Goal: Transaction & Acquisition: Purchase product/service

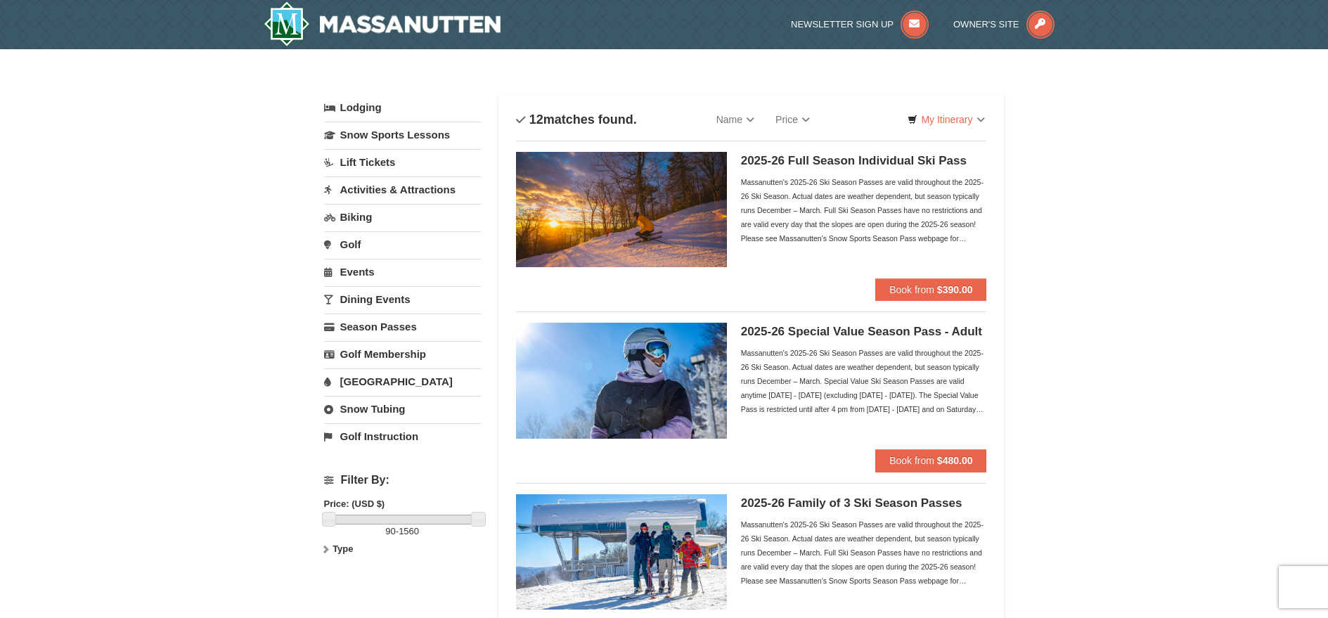
scroll to position [3, 0]
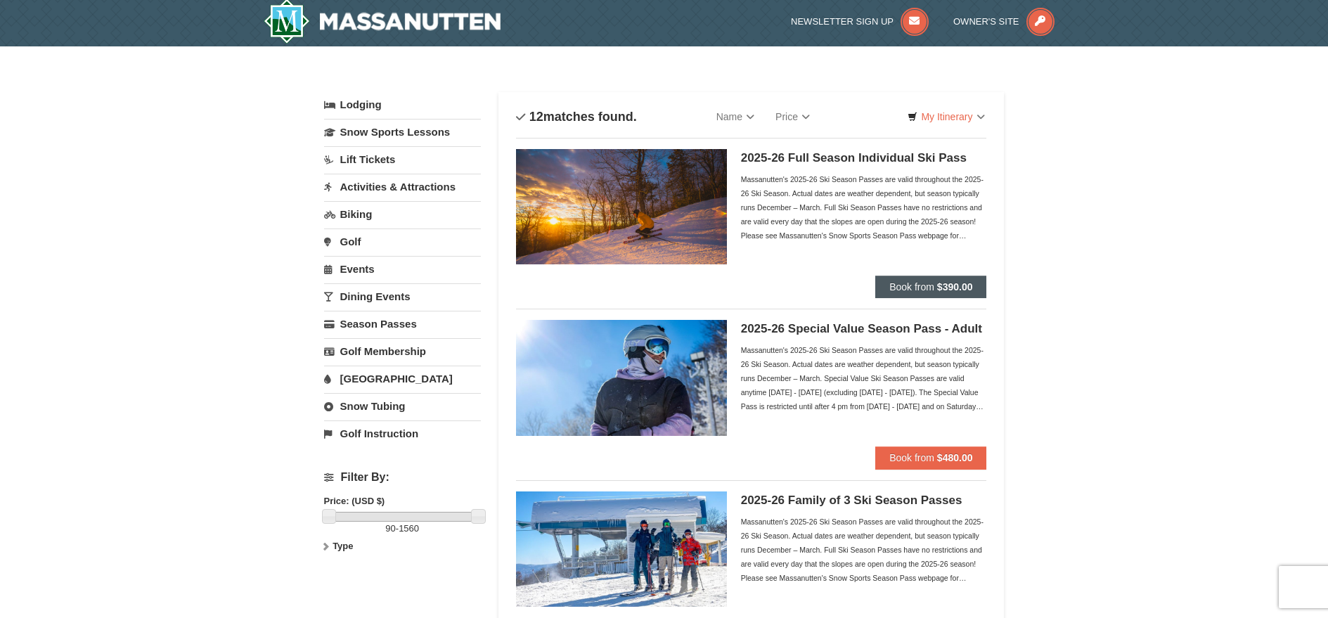
click at [948, 286] on strong "$390.00" at bounding box center [955, 286] width 36 height 11
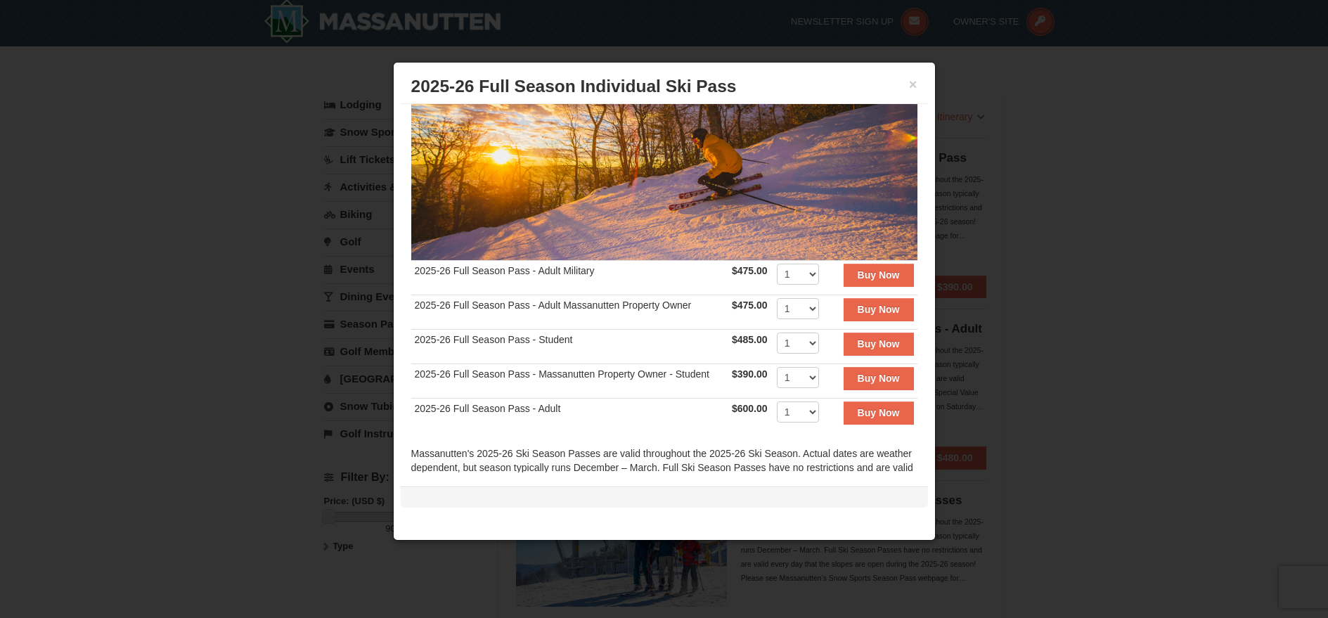
scroll to position [129, 0]
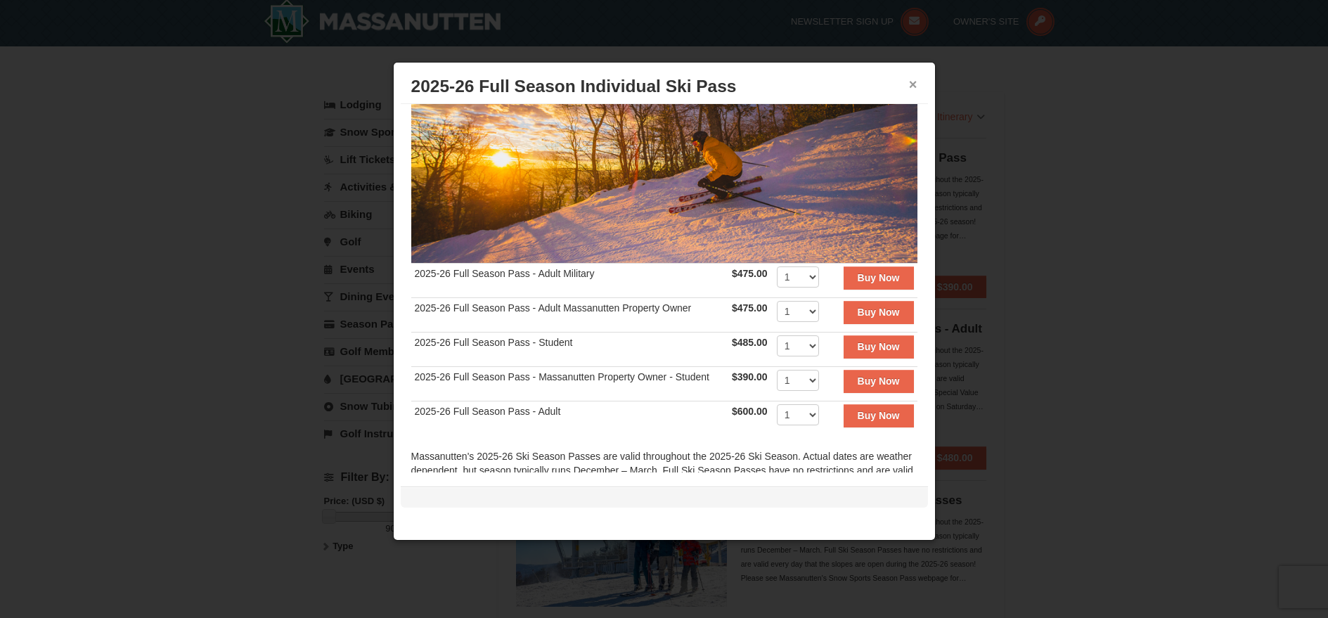
click at [912, 86] on button "×" at bounding box center [913, 84] width 8 height 14
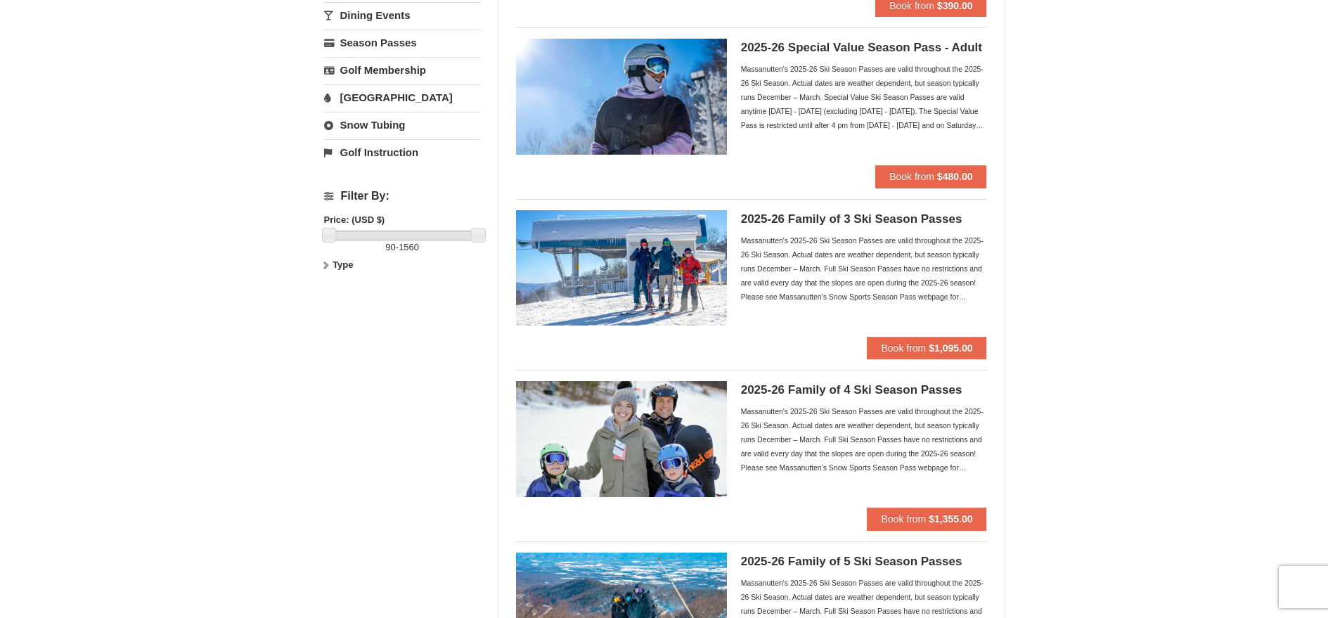
scroll to position [0, 0]
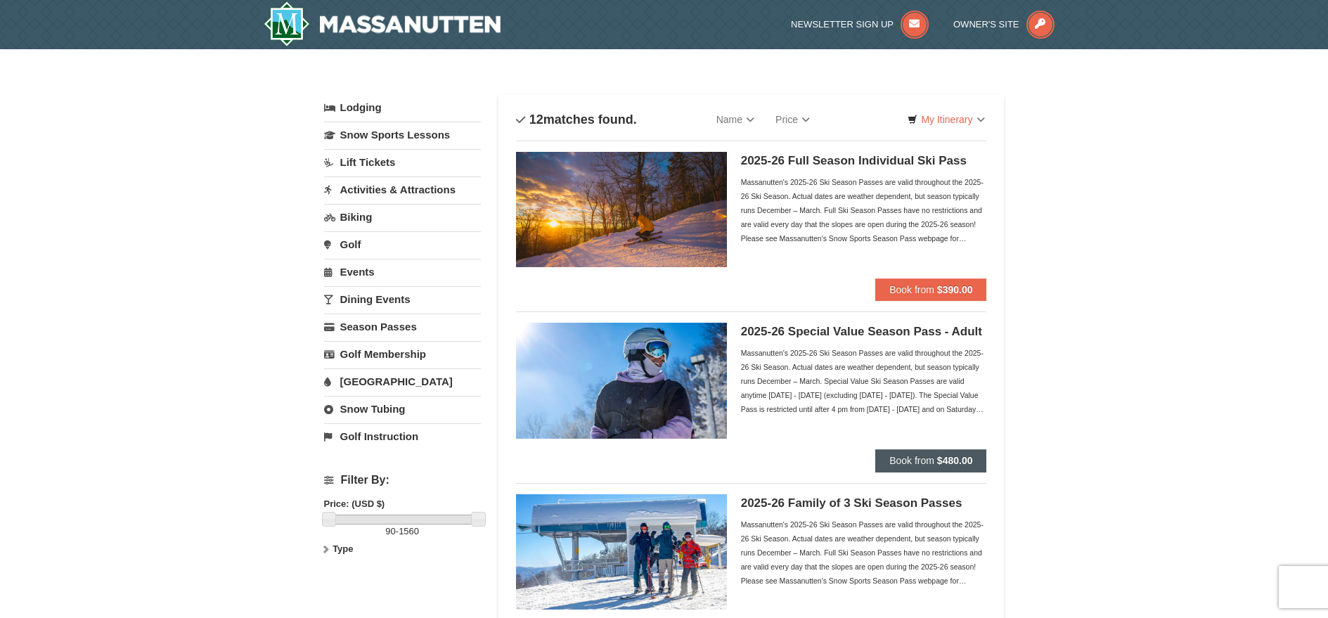
click at [925, 456] on span "Book from" at bounding box center [911, 460] width 45 height 11
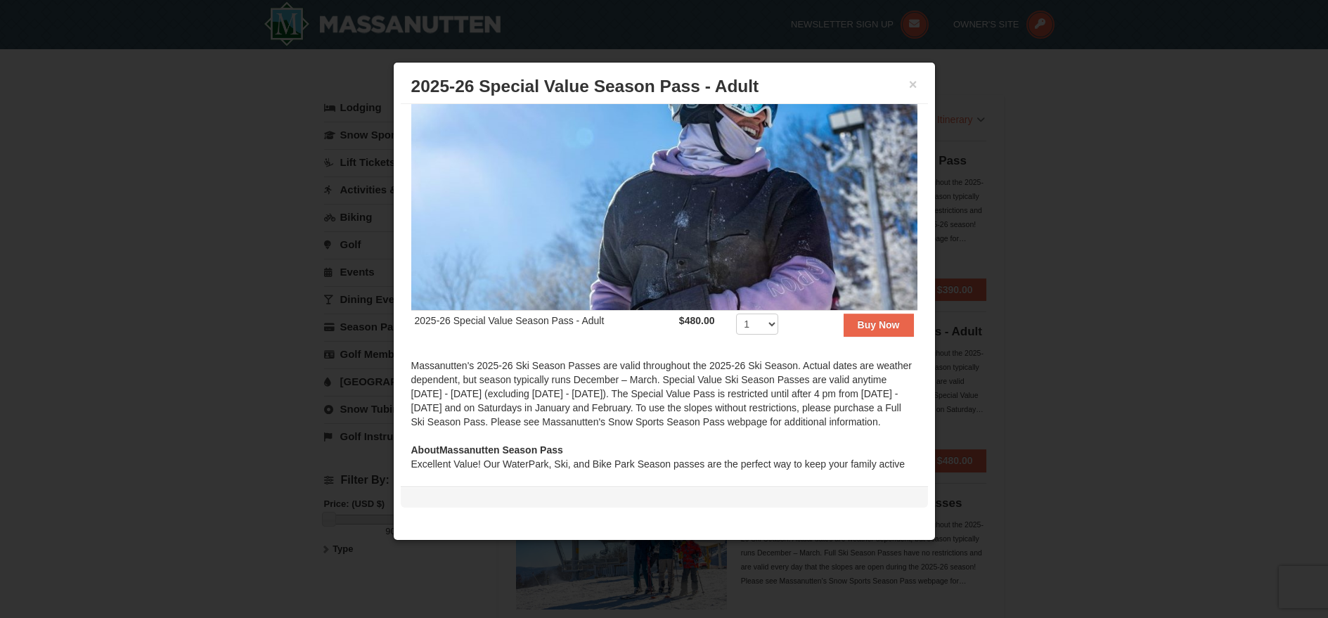
scroll to position [157, 0]
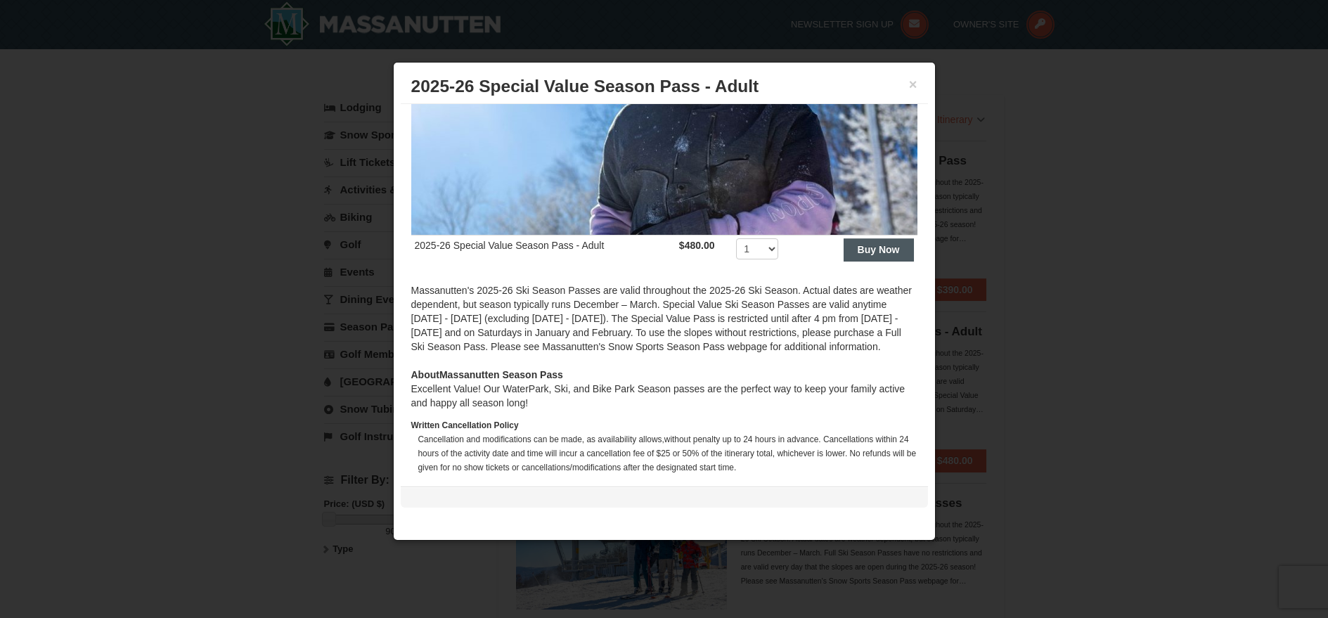
click at [890, 246] on button "Buy Now" at bounding box center [879, 249] width 70 height 22
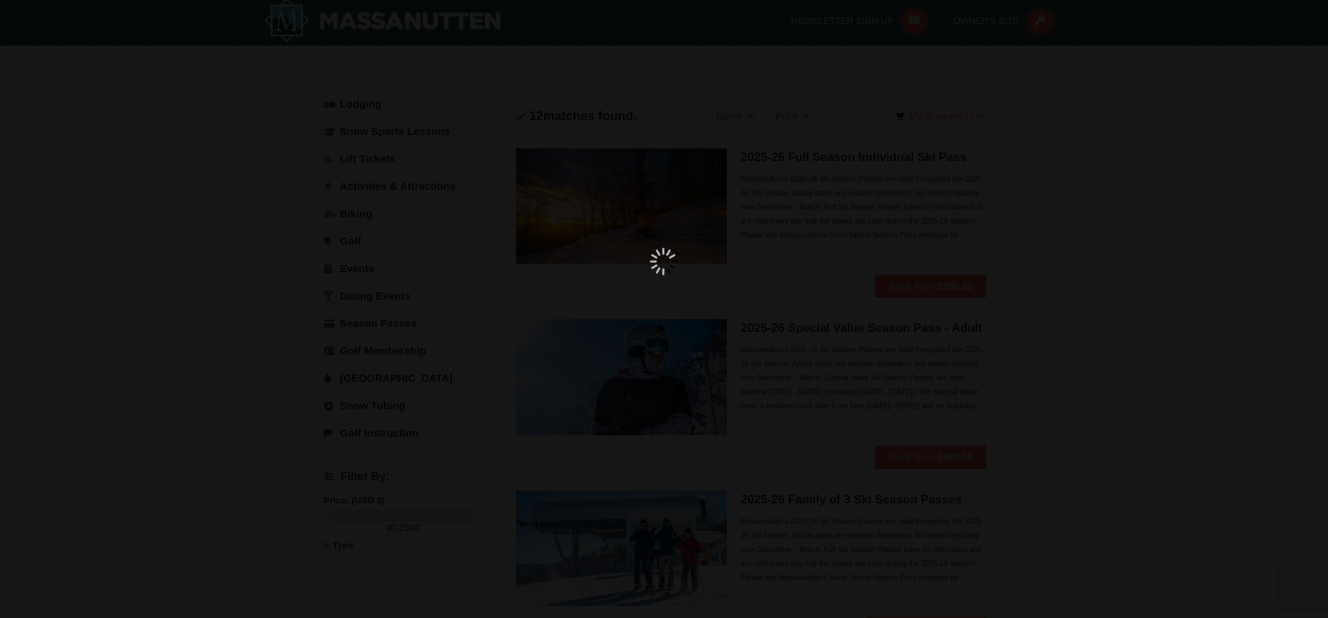
scroll to position [4, 0]
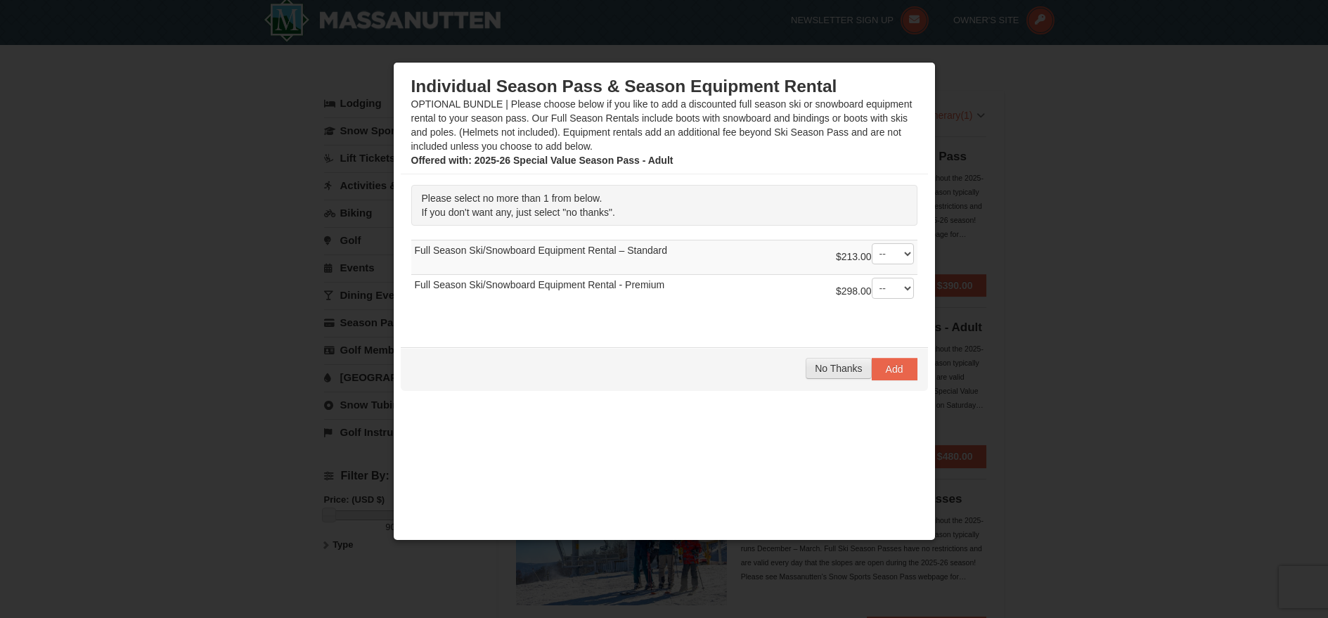
click at [818, 369] on span "No Thanks" at bounding box center [838, 368] width 47 height 11
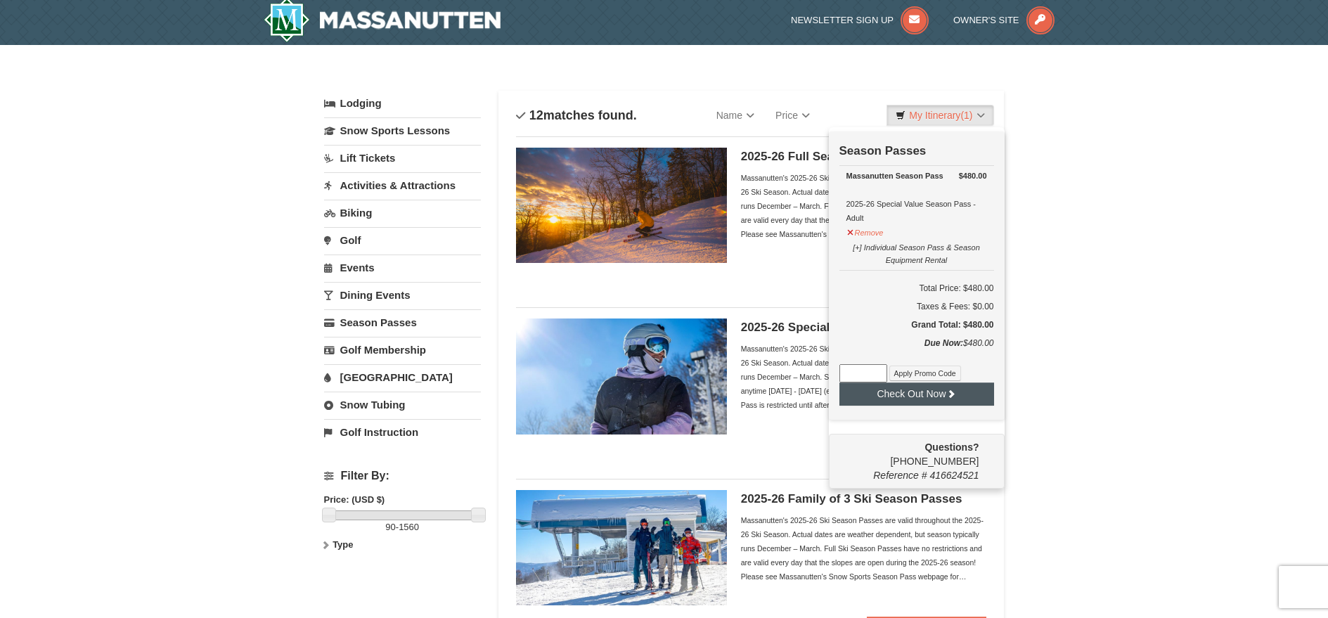
click at [925, 398] on button "Check Out Now" at bounding box center [916, 393] width 155 height 22
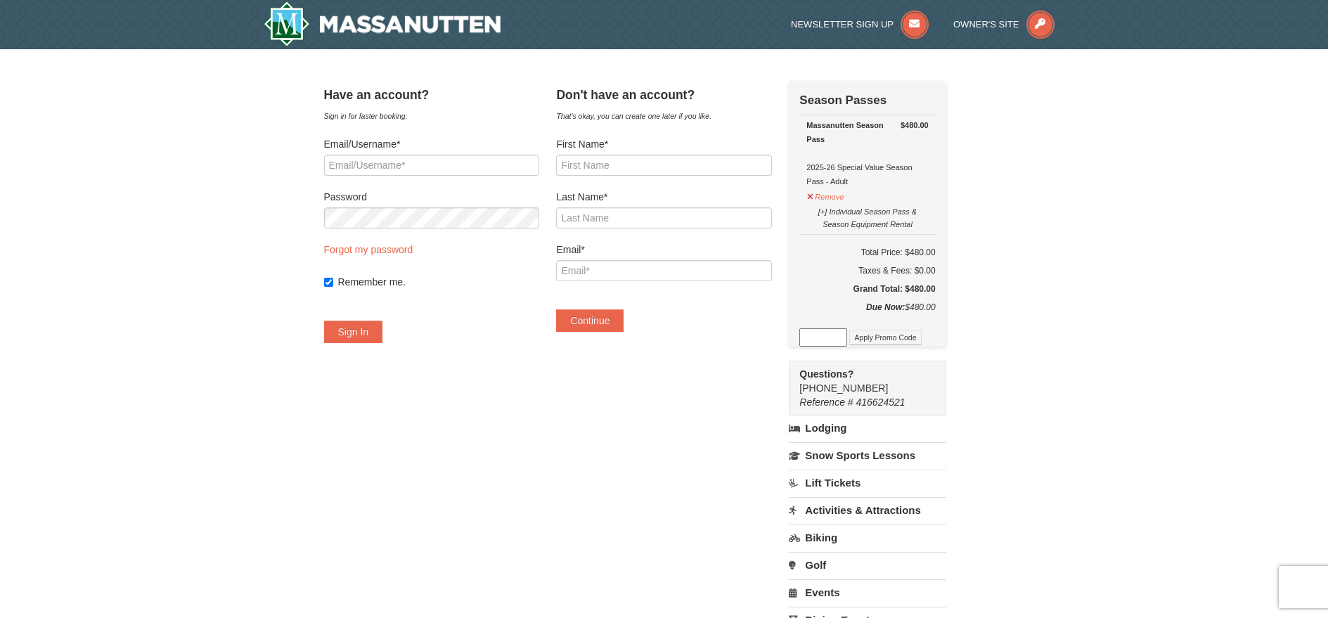
type input "[EMAIL_ADDRESS][DOMAIN_NAME]"
click at [382, 333] on button "Sign In" at bounding box center [353, 332] width 59 height 22
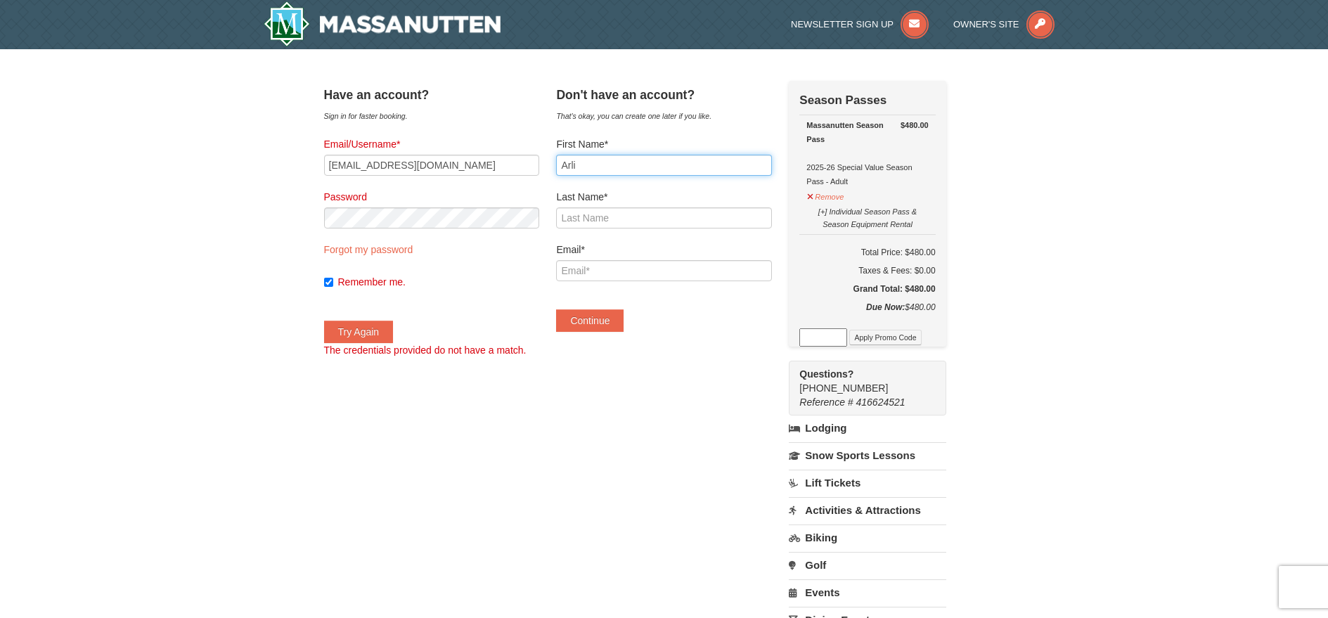
type input "[PERSON_NAME]"
type input "[EMAIL_ADDRESS][DOMAIN_NAME]"
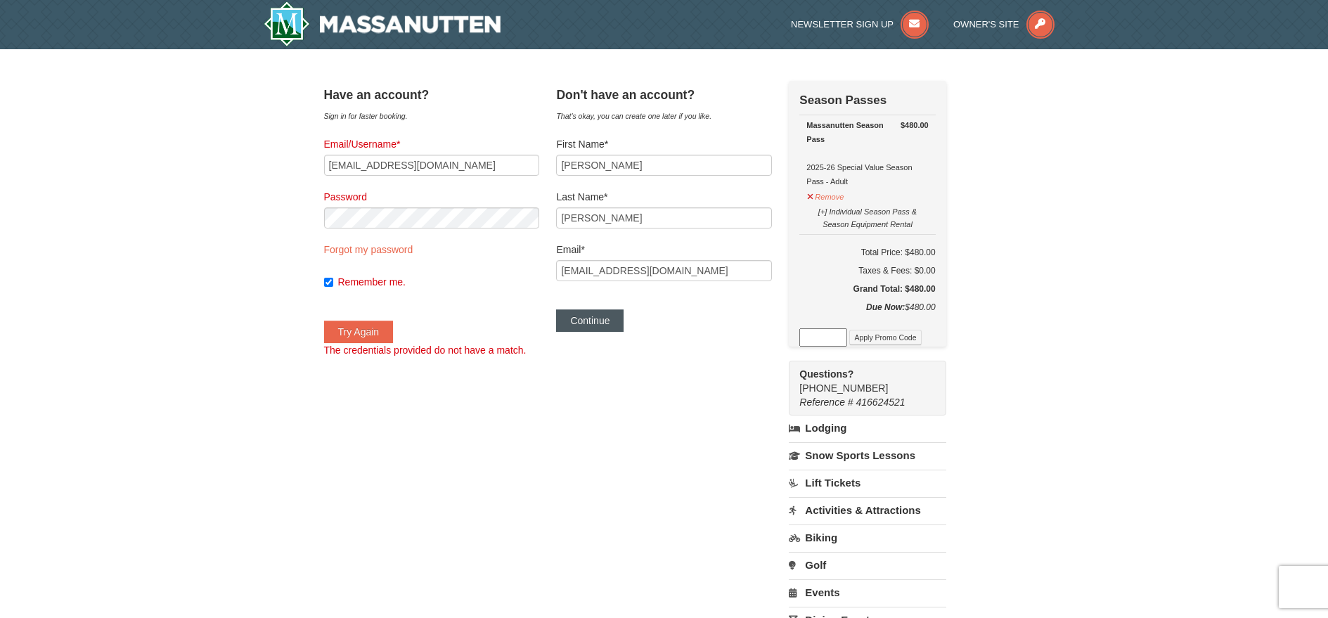
click at [614, 318] on button "Continue" at bounding box center [589, 320] width 67 height 22
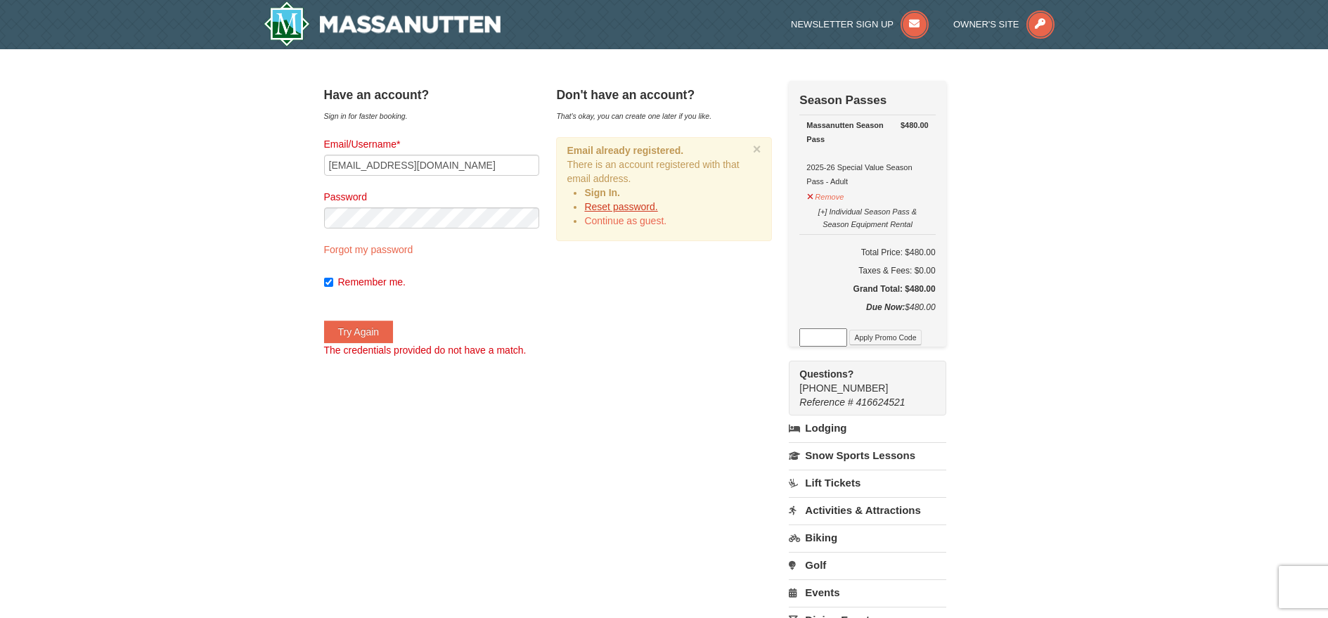
click at [617, 203] on link "Reset password." at bounding box center [620, 206] width 73 height 11
type input "[EMAIL_ADDRESS][DOMAIN_NAME]"
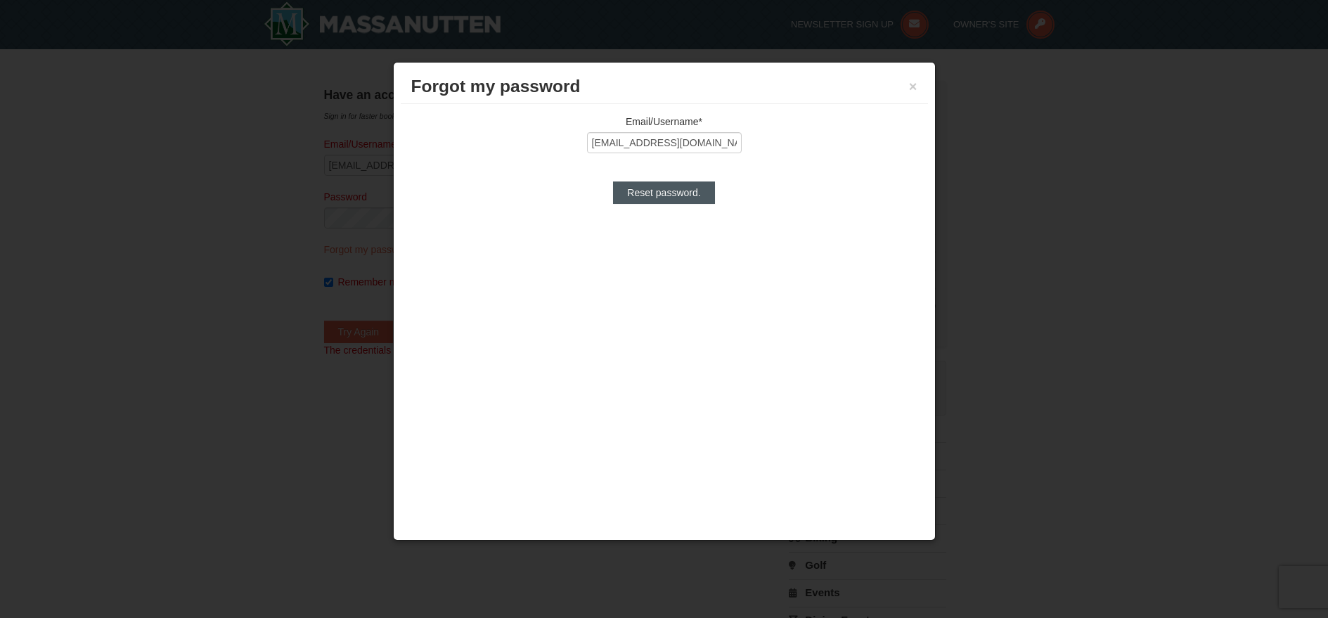
click at [628, 191] on input "Reset password." at bounding box center [663, 192] width 101 height 22
type input "Processing..."
type input "[EMAIL_ADDRESS][DOMAIN_NAME]"
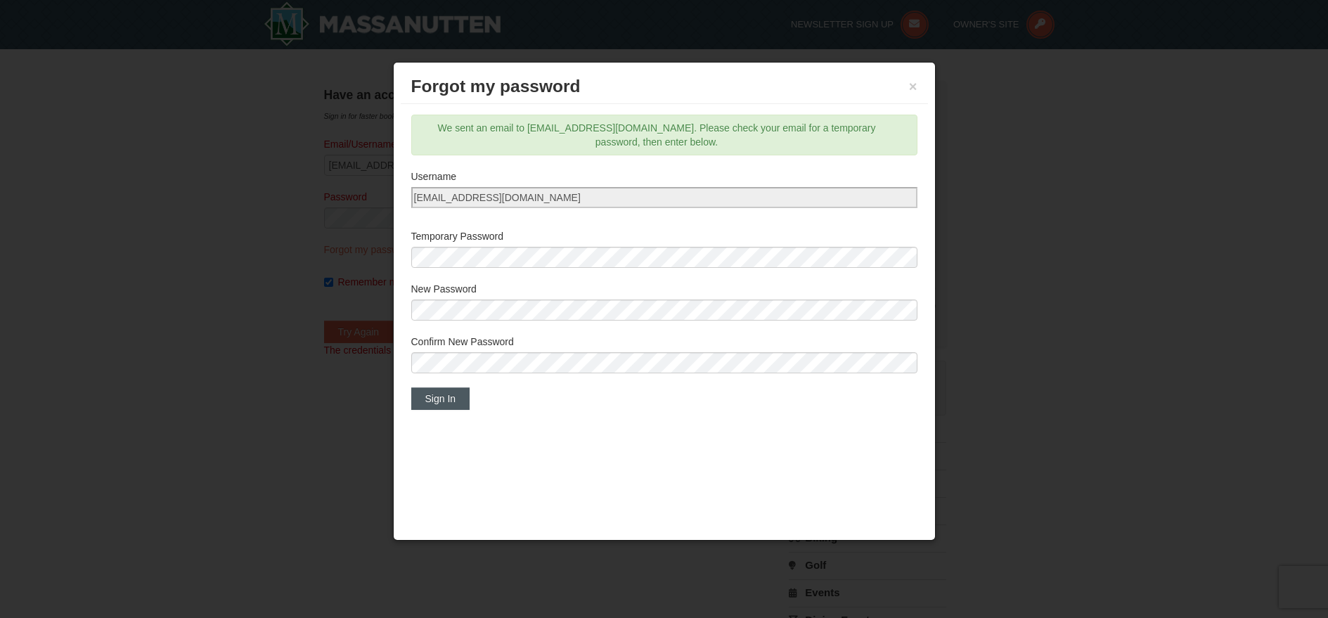
click at [453, 398] on button "Sign In" at bounding box center [440, 398] width 59 height 22
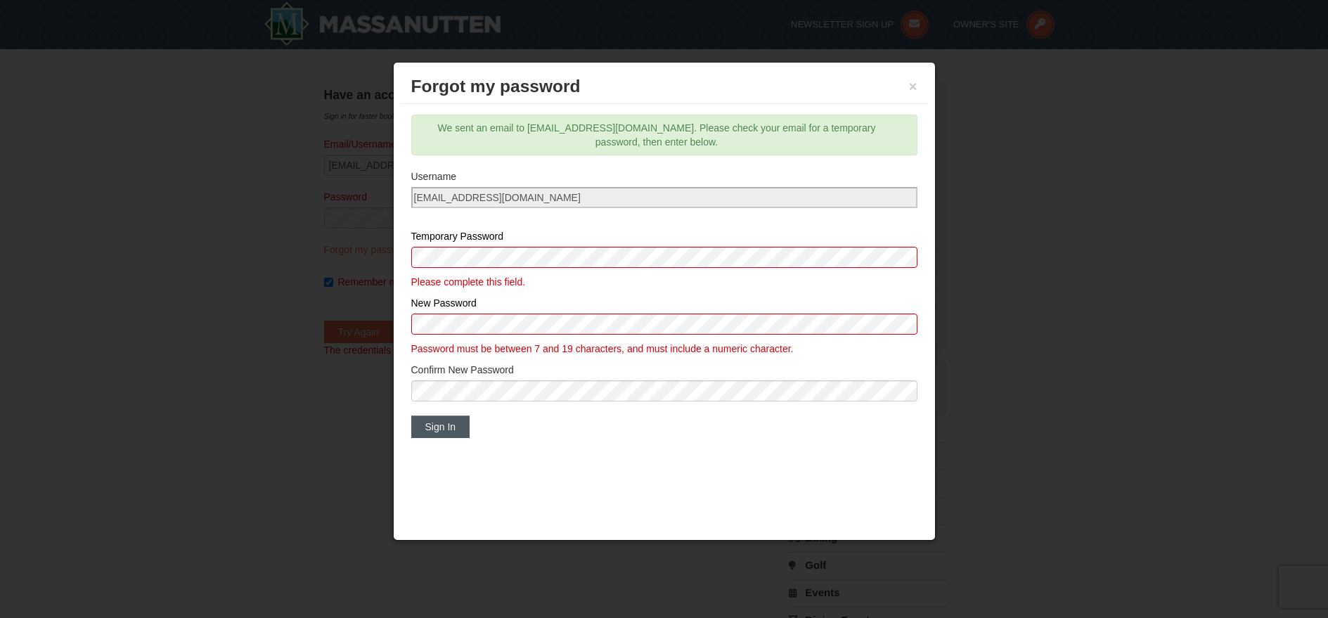
click at [445, 433] on button "Sign In" at bounding box center [440, 426] width 59 height 22
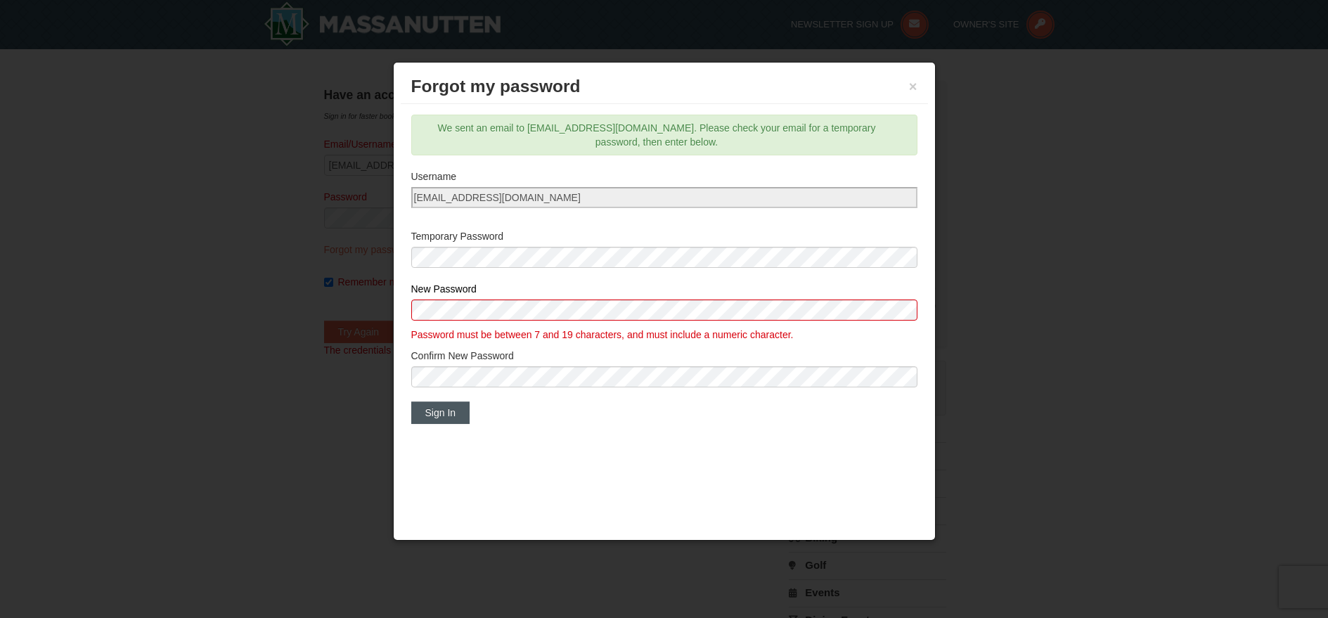
click at [424, 411] on button "Sign In" at bounding box center [440, 412] width 59 height 22
click at [484, 366] on div "Confirm New Password" at bounding box center [664, 372] width 506 height 46
click at [448, 410] on button "Sign In" at bounding box center [440, 412] width 59 height 22
click at [451, 407] on button "Sign In" at bounding box center [440, 412] width 59 height 22
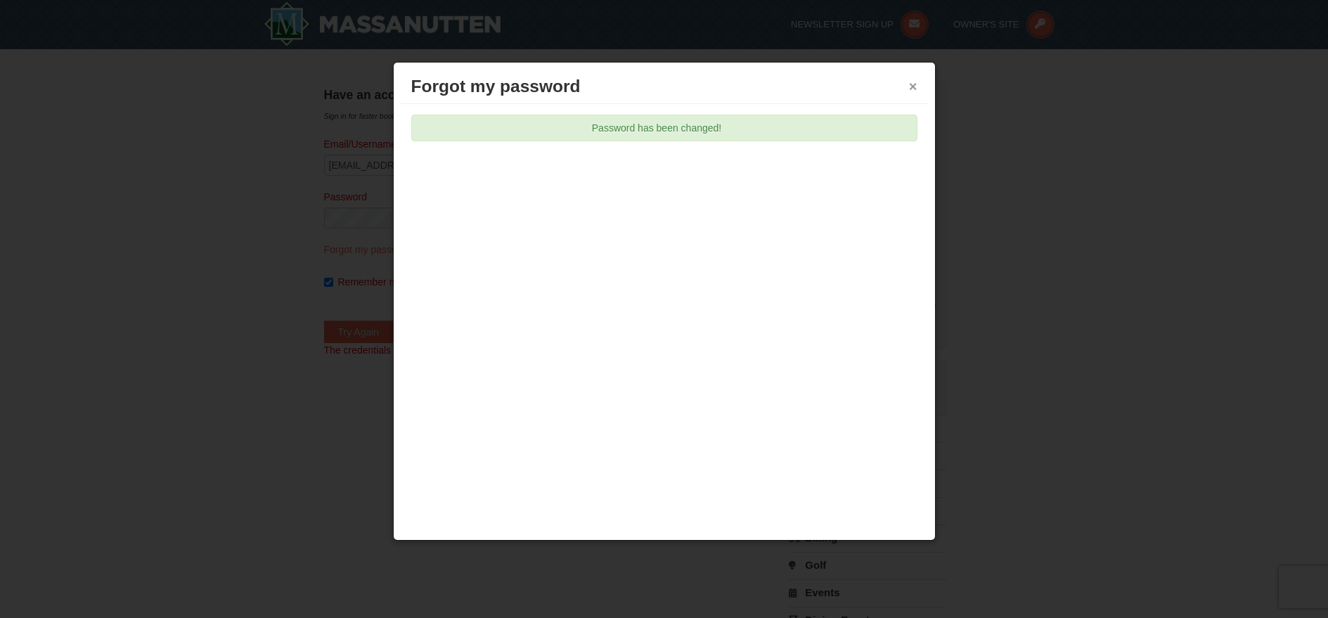
click at [916, 86] on button "×" at bounding box center [913, 86] width 8 height 14
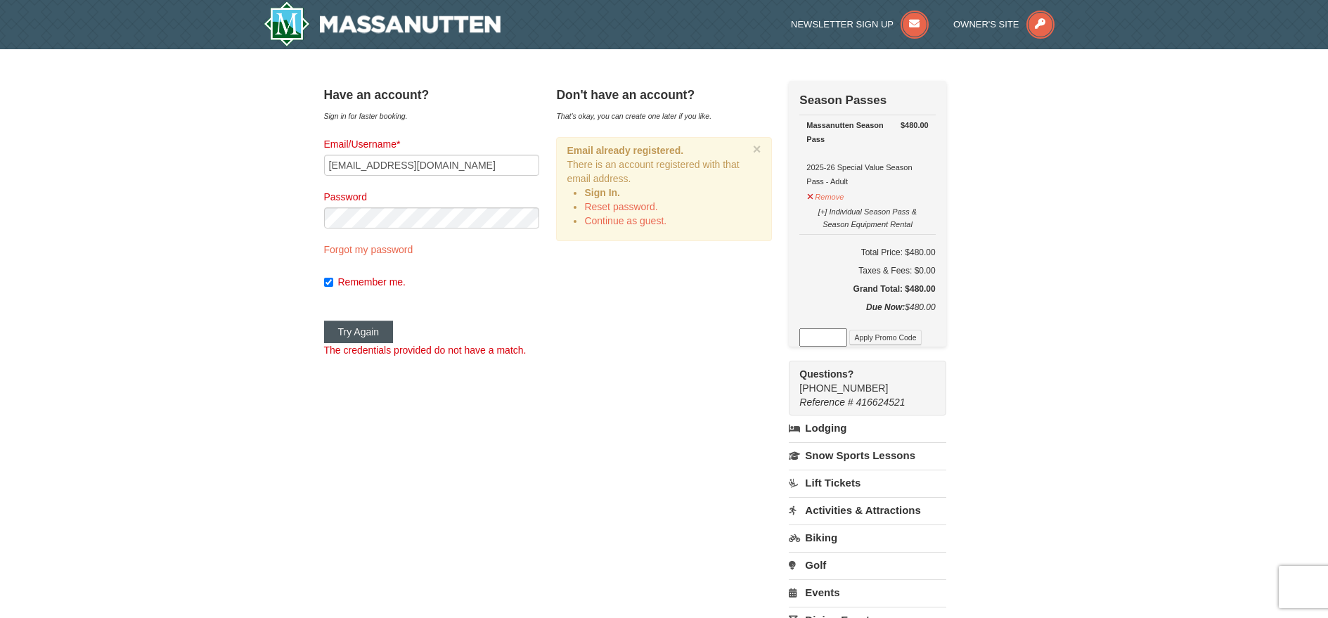
click at [394, 329] on button "Try Again" at bounding box center [359, 332] width 70 height 22
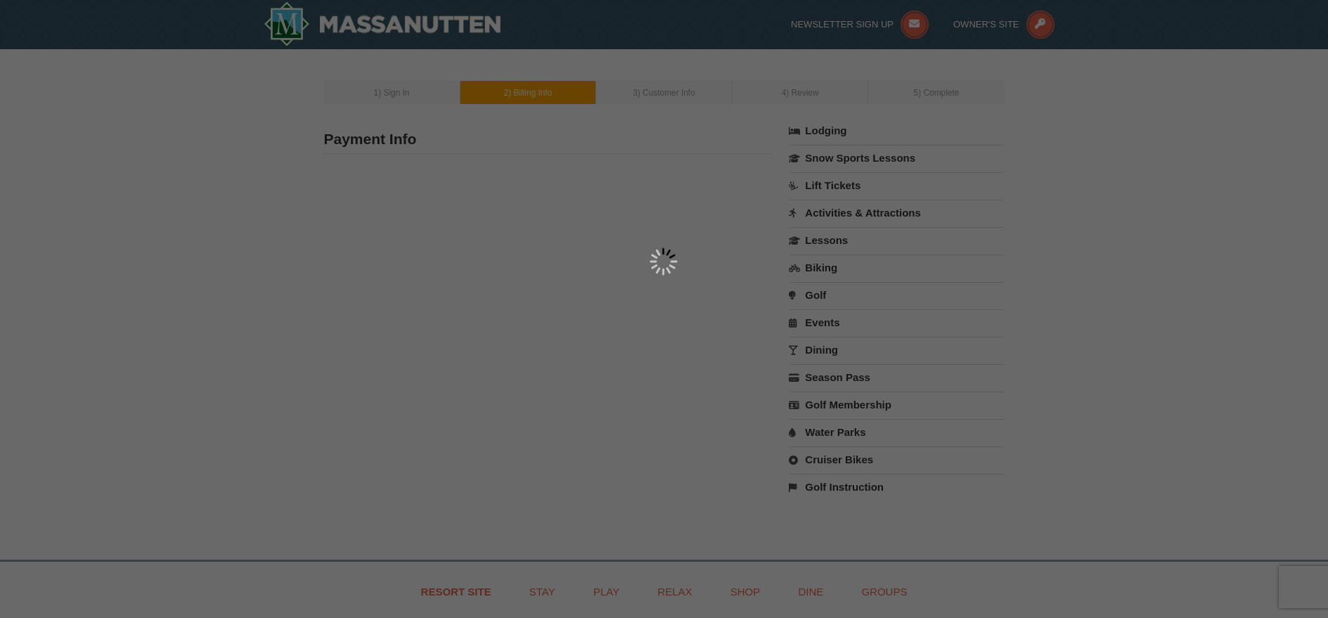
select select "10"
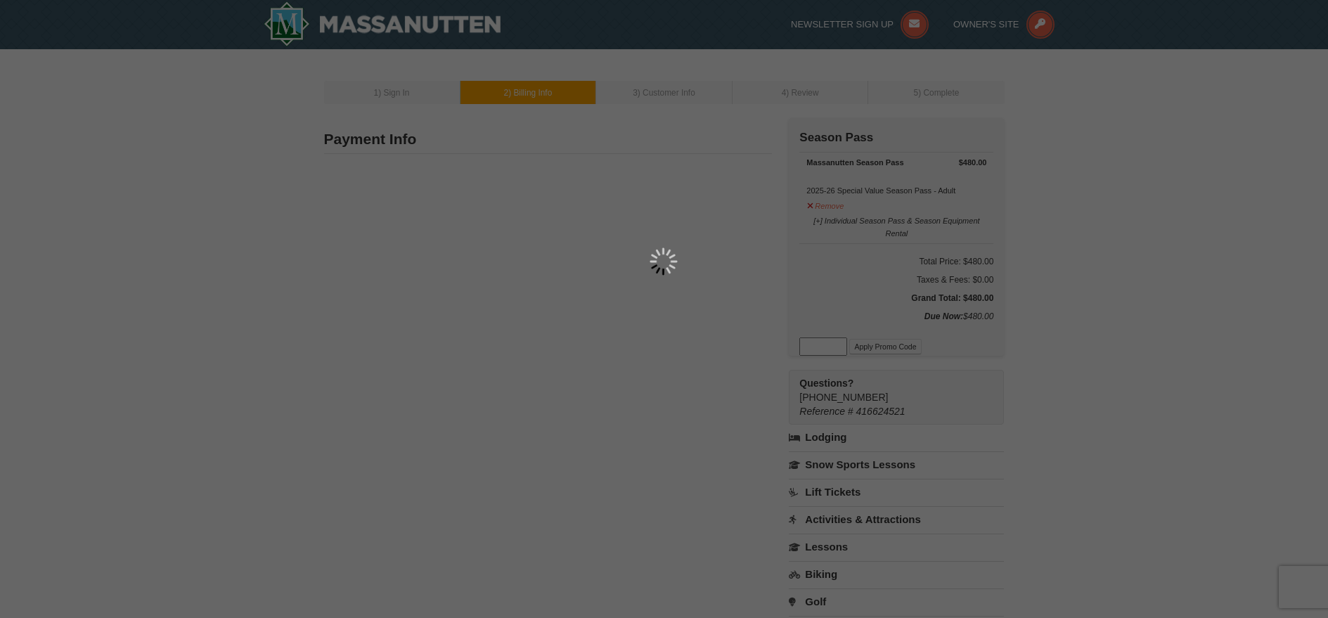
type input "[STREET_ADDRESS][PERSON_NAME]"
type input "Rockingham"
type input "22801"
type input "540"
type input "421"
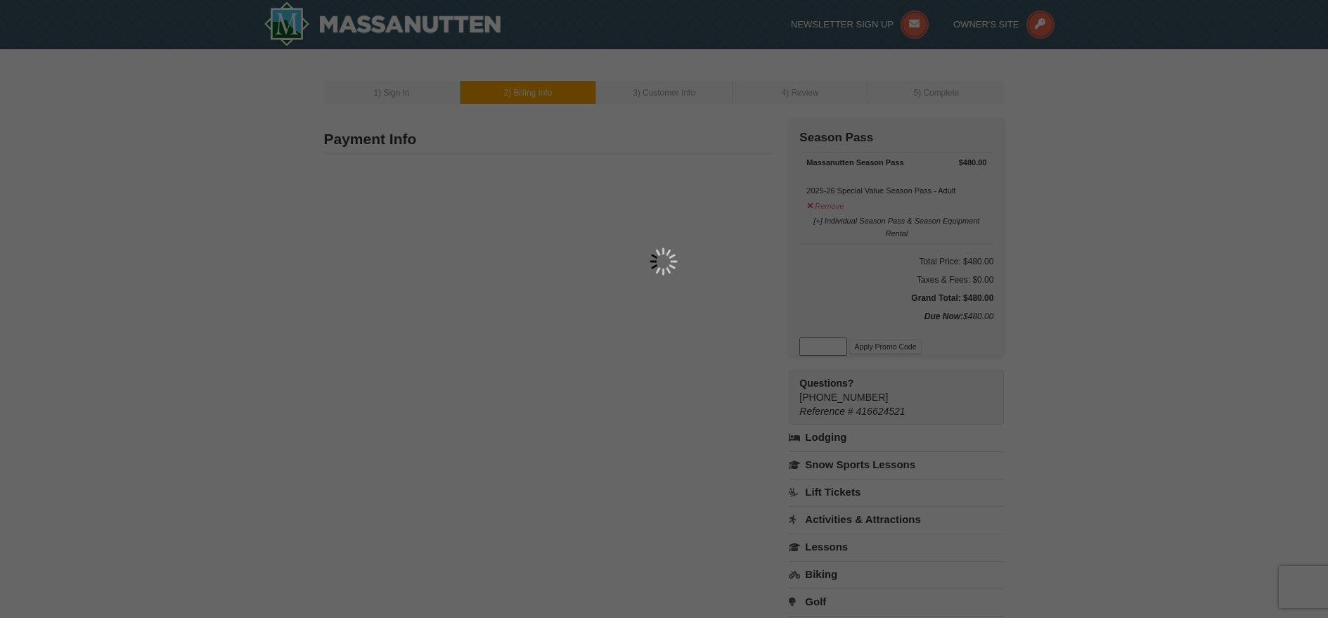
type input "9922"
type input "[EMAIL_ADDRESS][DOMAIN_NAME]"
select select "VA"
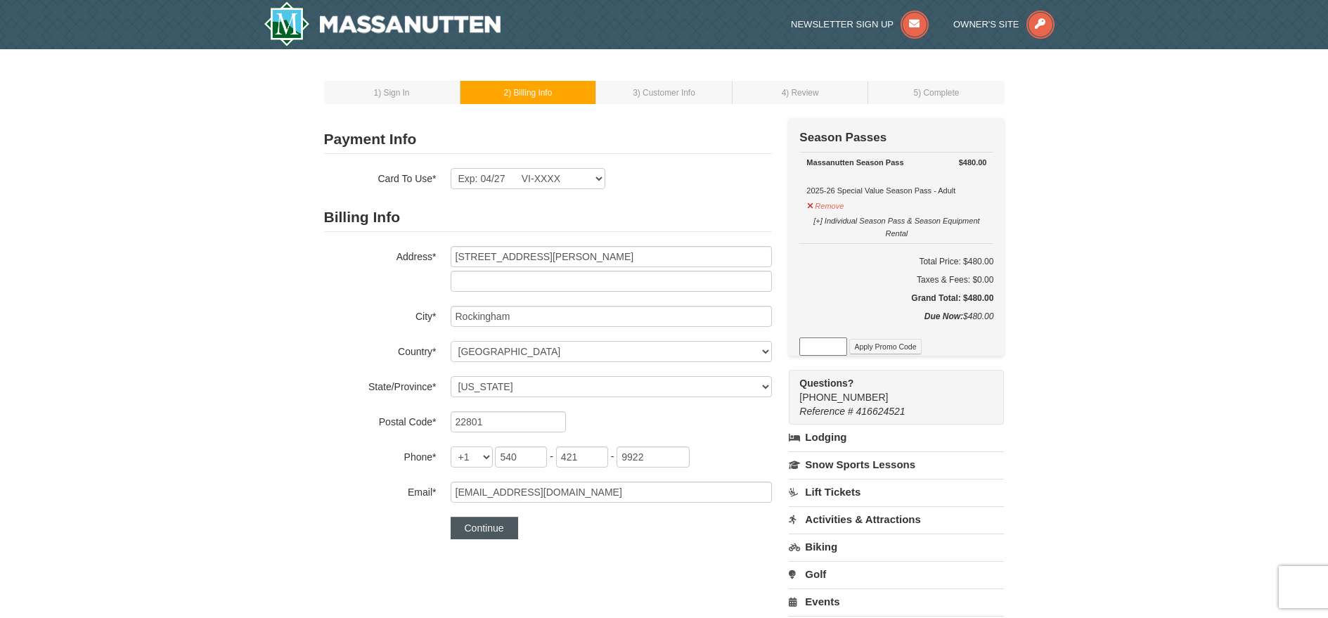
click at [496, 530] on button "Continue" at bounding box center [484, 528] width 67 height 22
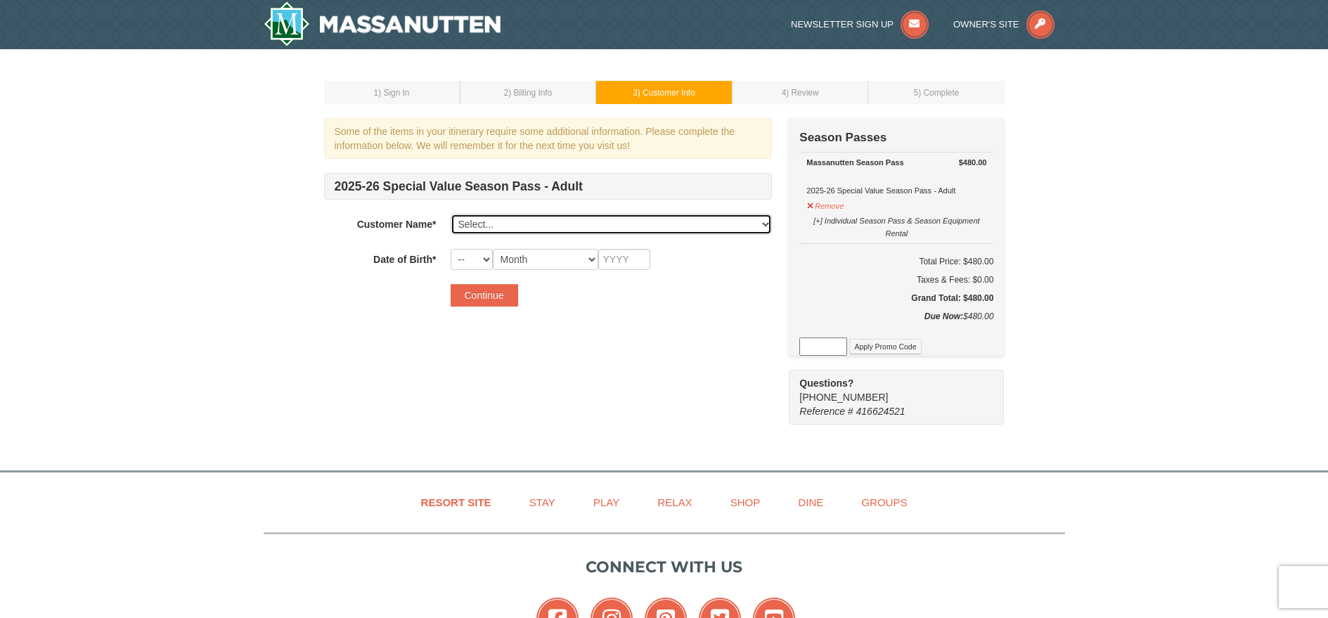
select select "26788145"
select select "02"
select select "11"
type input "2002"
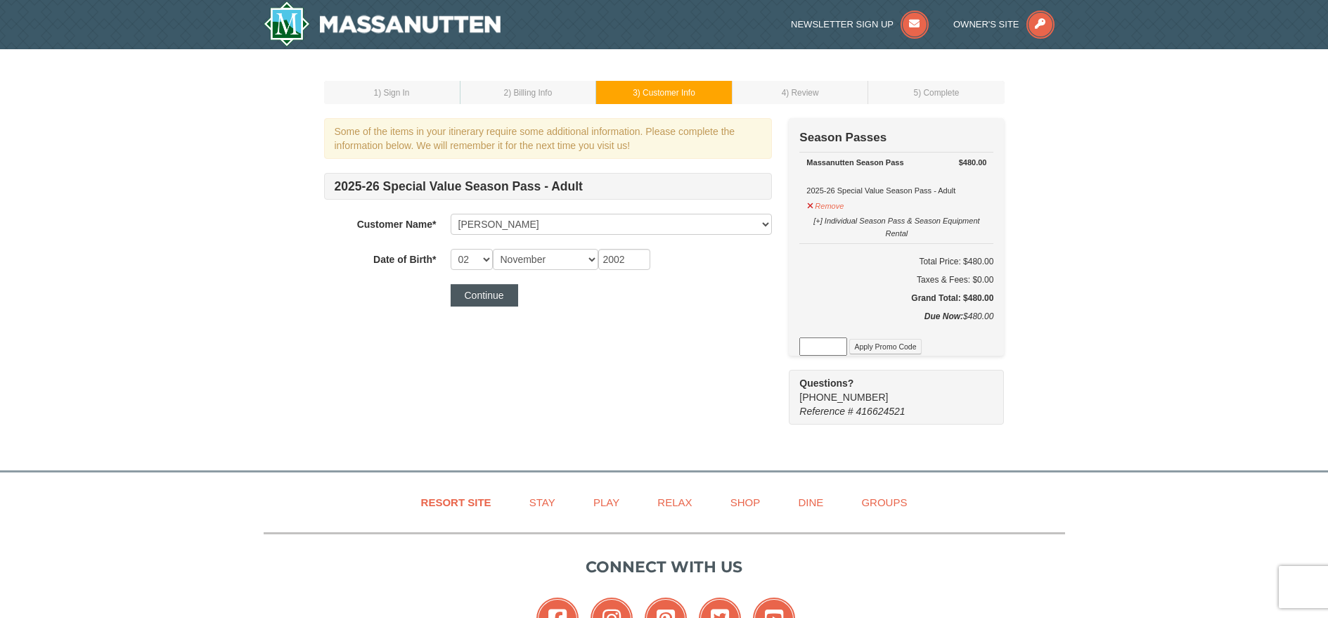
click at [508, 297] on button "Continue" at bounding box center [484, 295] width 67 height 22
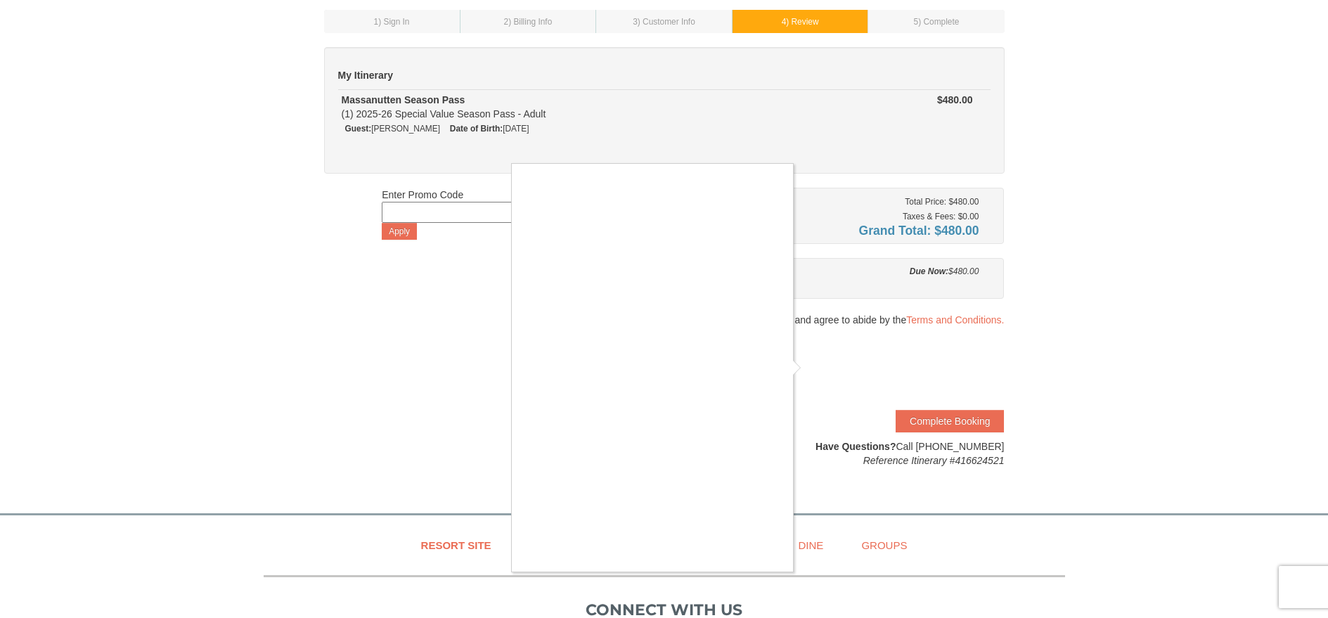
scroll to position [74, 0]
click at [813, 361] on div at bounding box center [664, 309] width 1328 height 618
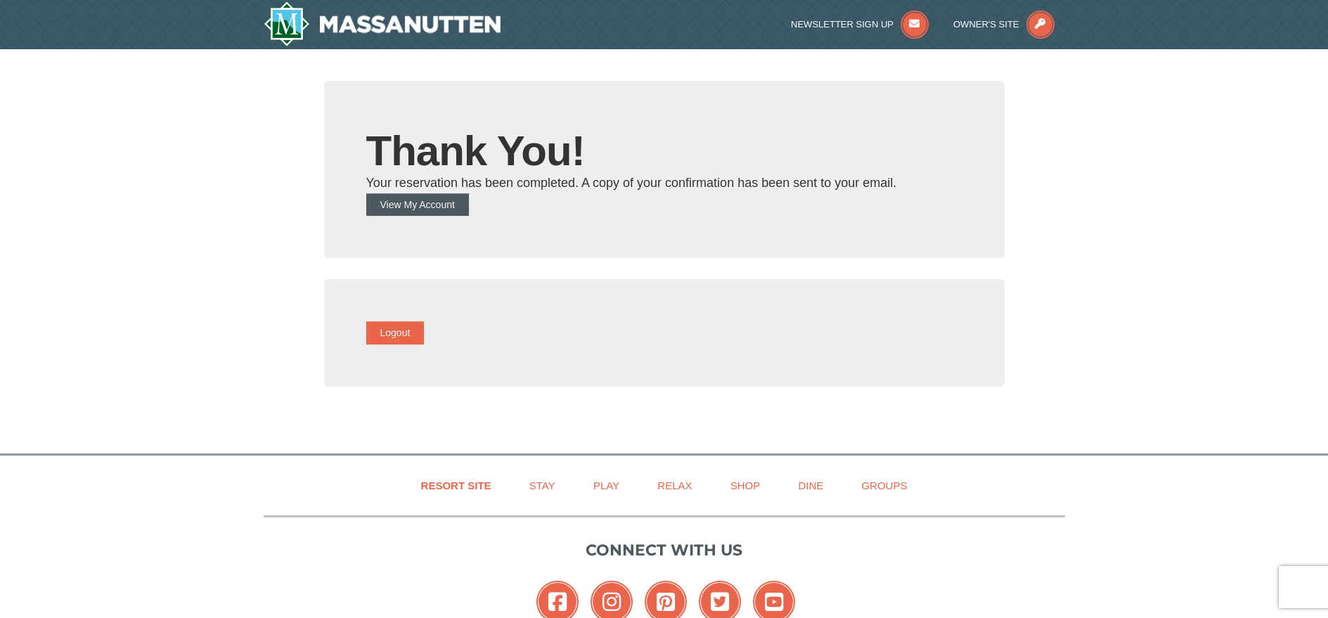
click at [451, 213] on button "View My Account" at bounding box center [417, 204] width 103 height 22
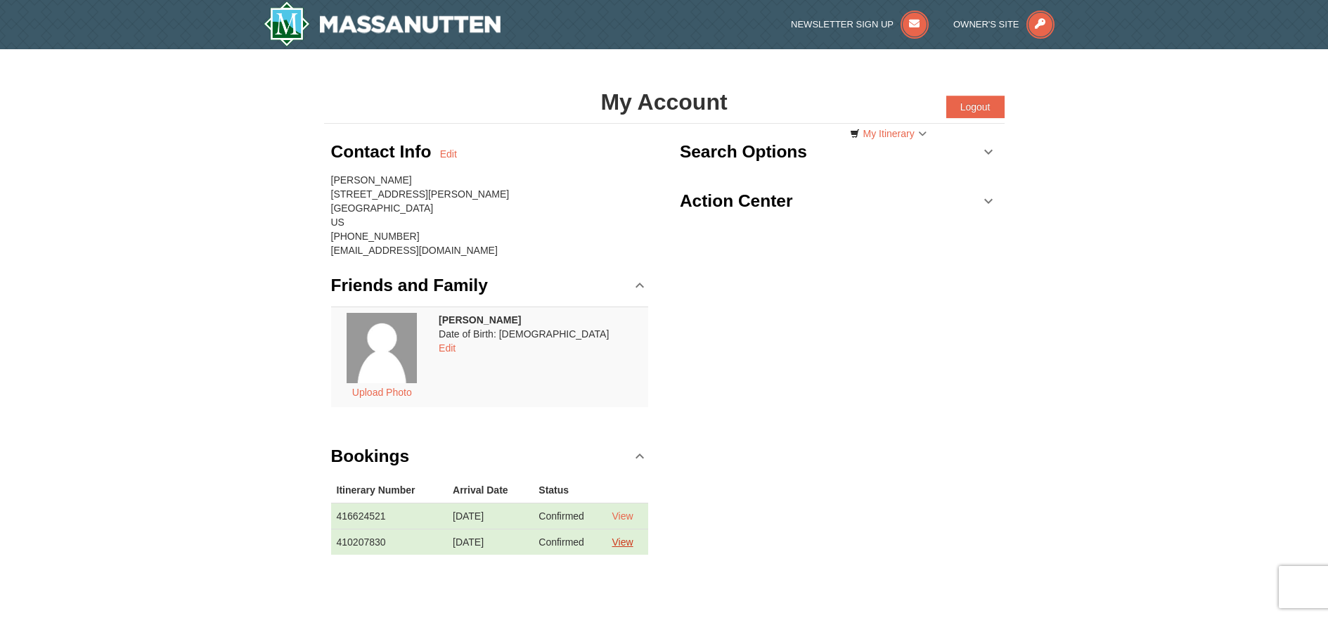
click at [621, 541] on link "View" at bounding box center [622, 541] width 21 height 11
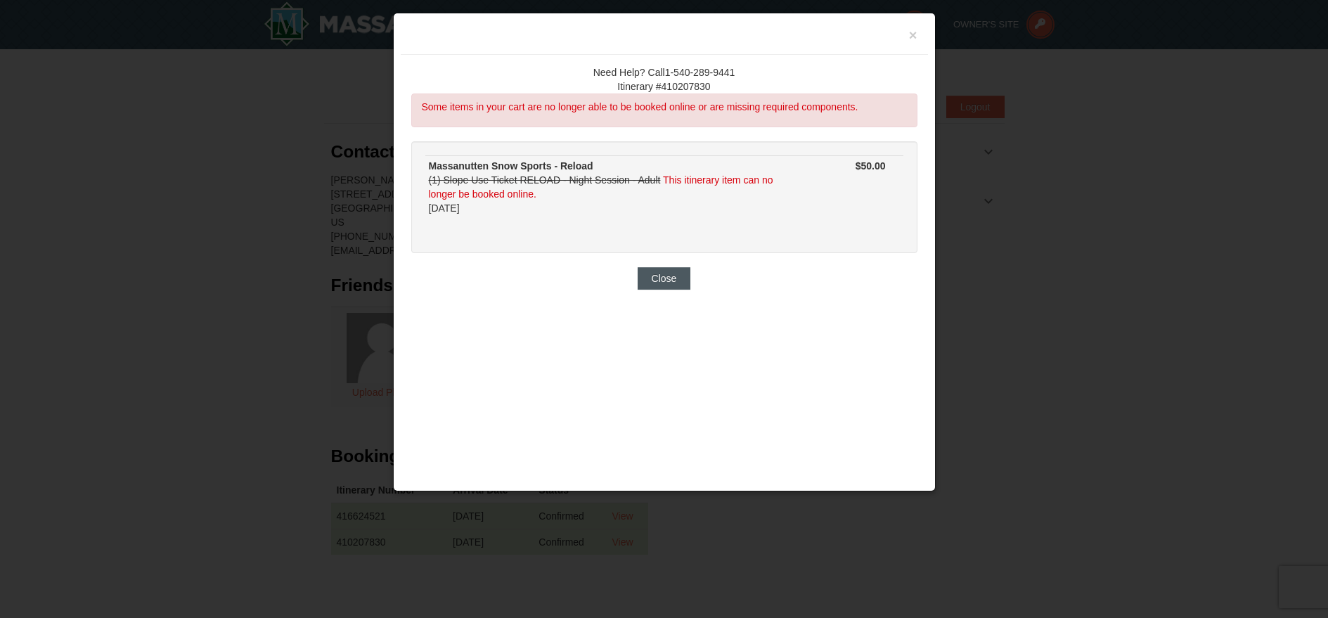
click at [671, 268] on button "Close" at bounding box center [664, 278] width 53 height 22
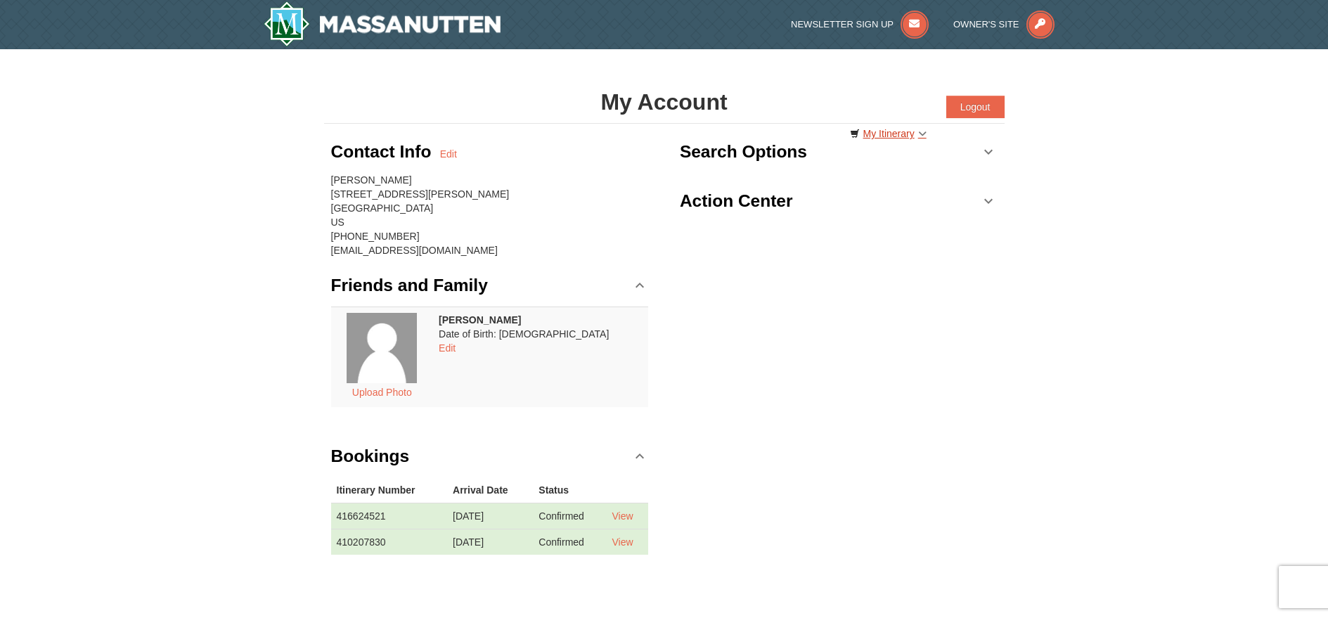
click at [900, 133] on link "My Itinerary" at bounding box center [888, 133] width 95 height 21
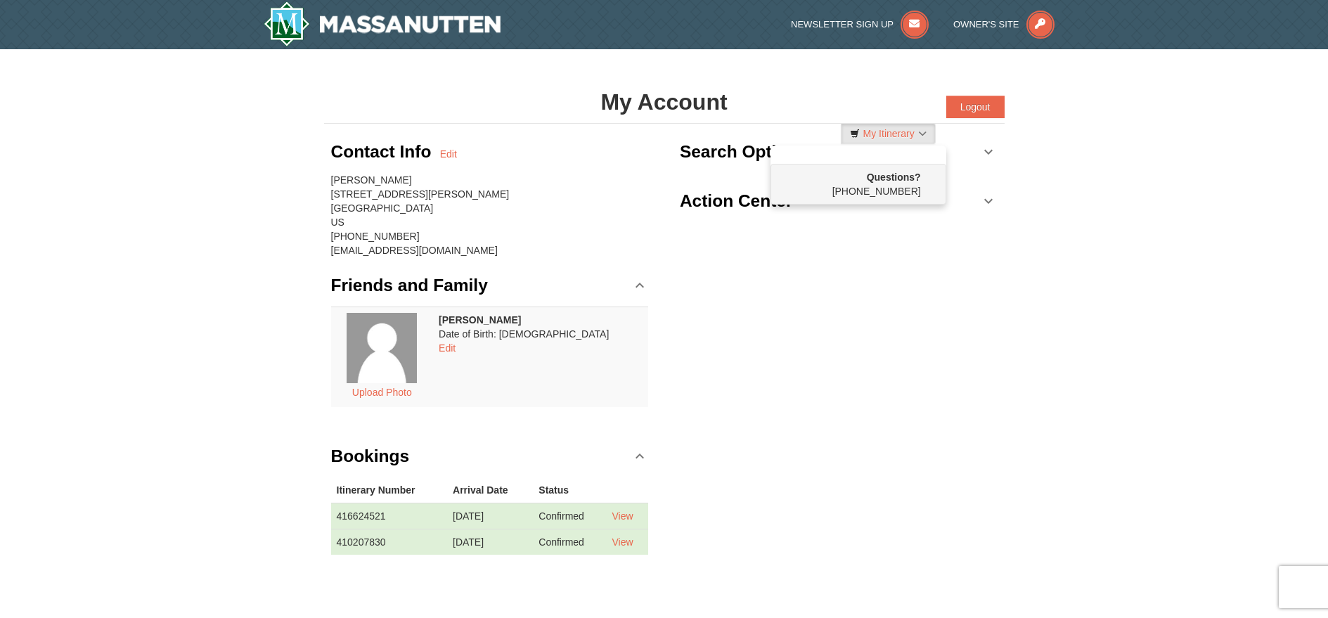
click at [879, 309] on div "Contact Info Edit Arlin Eberly 5044 Rawley Pike Rockingham , VA 22801 US (540) …" at bounding box center [664, 353] width 680 height 459
